Goal: Information Seeking & Learning: Learn about a topic

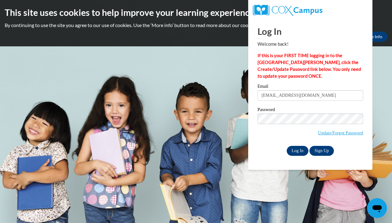
click at [299, 150] on input "Log In" at bounding box center [298, 151] width 22 height 10
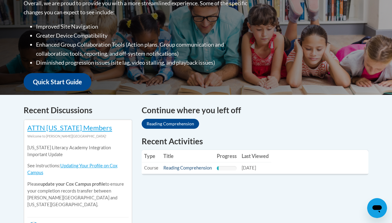
click at [196, 167] on link "Reading Comprehension" at bounding box center [188, 167] width 49 height 5
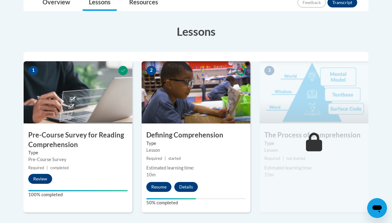
scroll to position [157, 0]
click at [161, 185] on button "Resume" at bounding box center [158, 187] width 25 height 10
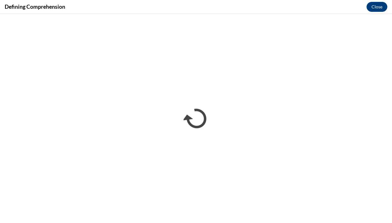
scroll to position [0, 0]
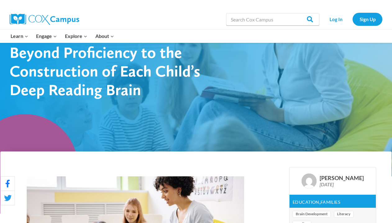
scroll to position [63, 0]
